Goal: Information Seeking & Learning: Learn about a topic

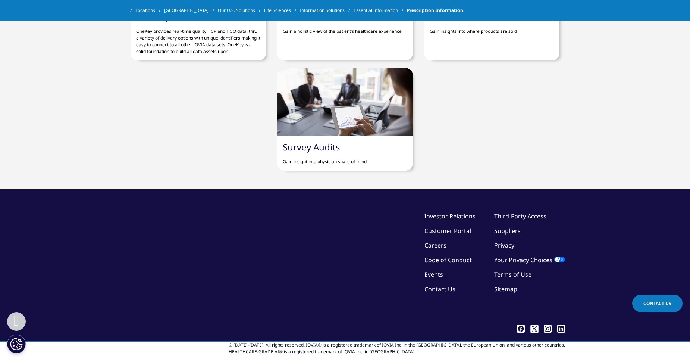
scroll to position [869, 0]
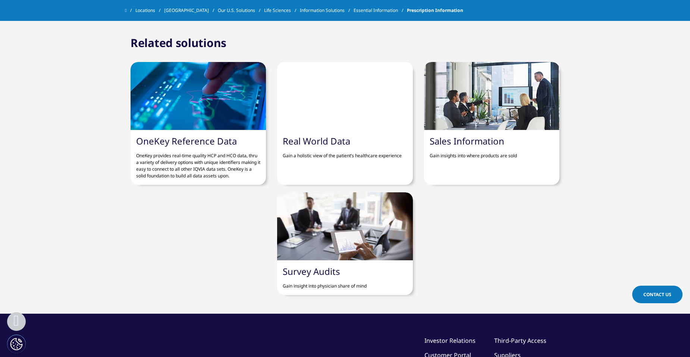
click at [478, 135] on link "Sales Information" at bounding box center [467, 141] width 75 height 12
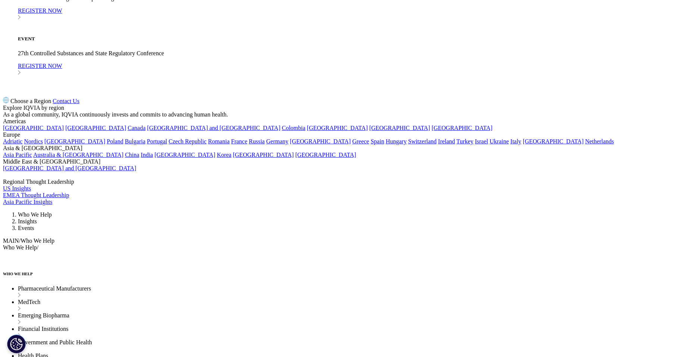
scroll to position [756, 0]
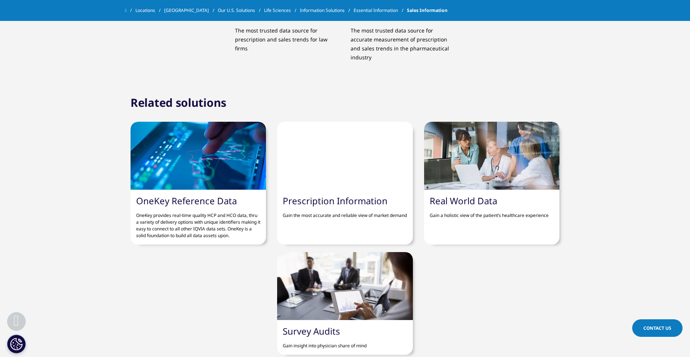
click at [340, 194] on link "Prescription Information" at bounding box center [335, 200] width 105 height 12
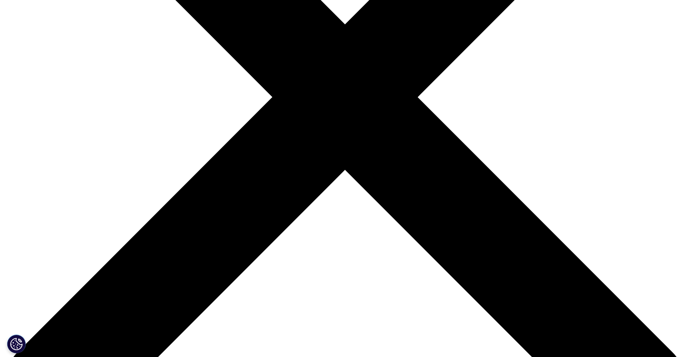
scroll to position [259, 0]
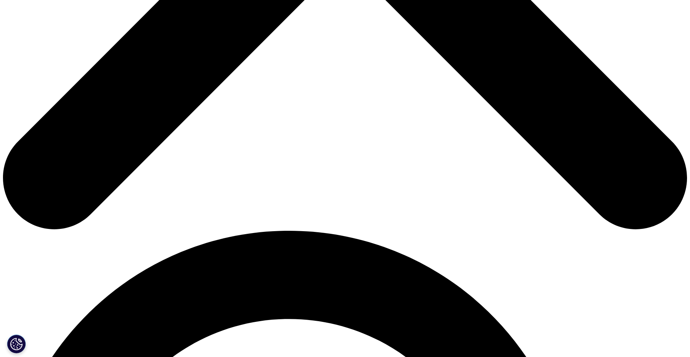
scroll to position [469, 0]
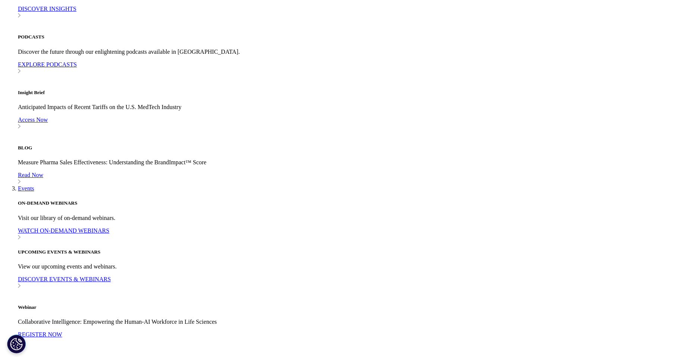
scroll to position [751, 0]
